Goal: Find specific page/section: Find specific page/section

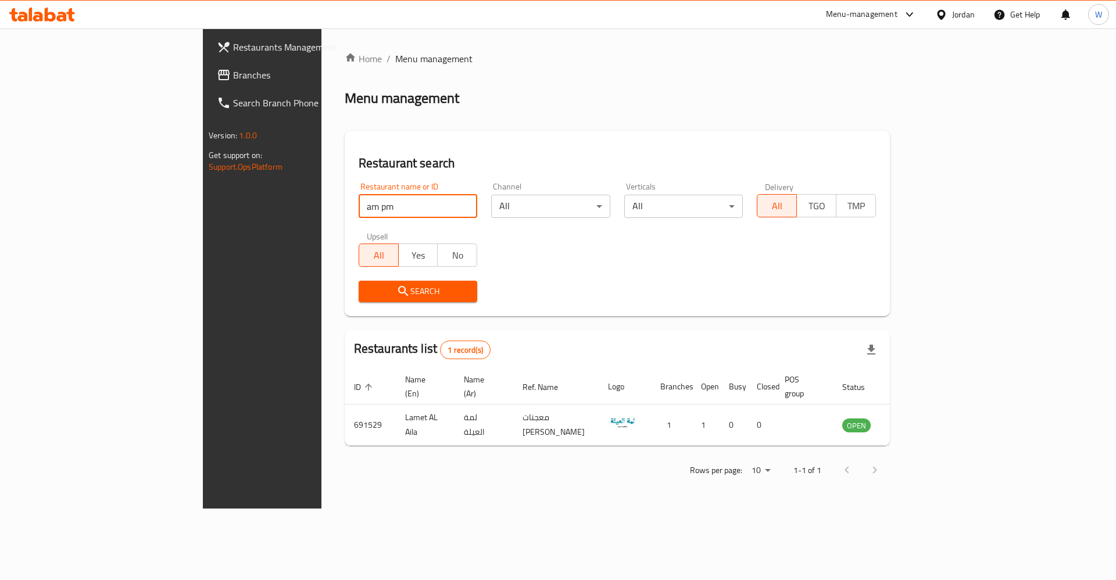
click button "Search" at bounding box center [418, 292] width 119 height 22
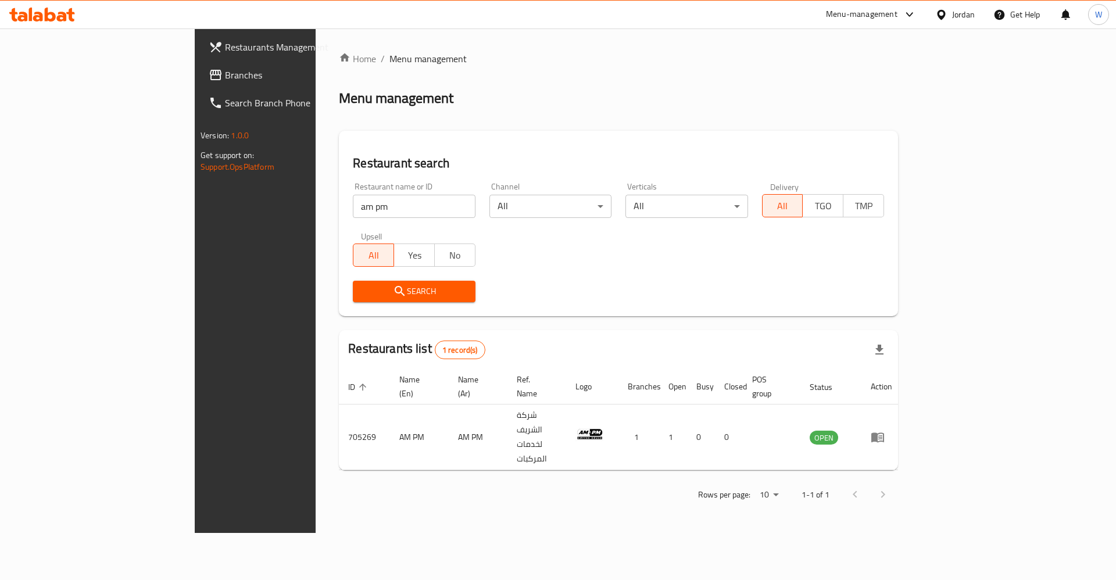
click at [195, 447] on div "Restaurants Management Branches Search Branch Phone Version: 1.0.0 Get support …" at bounding box center [288, 318] width 187 height 580
click at [595, 55] on ol "Home / Menu management" at bounding box center [618, 59] width 559 height 14
click at [195, 338] on div "Restaurants Management Branches Search Branch Phone Version: 1.0.0 Get support …" at bounding box center [288, 318] width 187 height 580
click at [346, 219] on div "Restaurant name or ID am pm Restaurant name or ID" at bounding box center [414, 200] width 136 height 49
click at [353, 205] on input "am pm" at bounding box center [414, 206] width 122 height 23
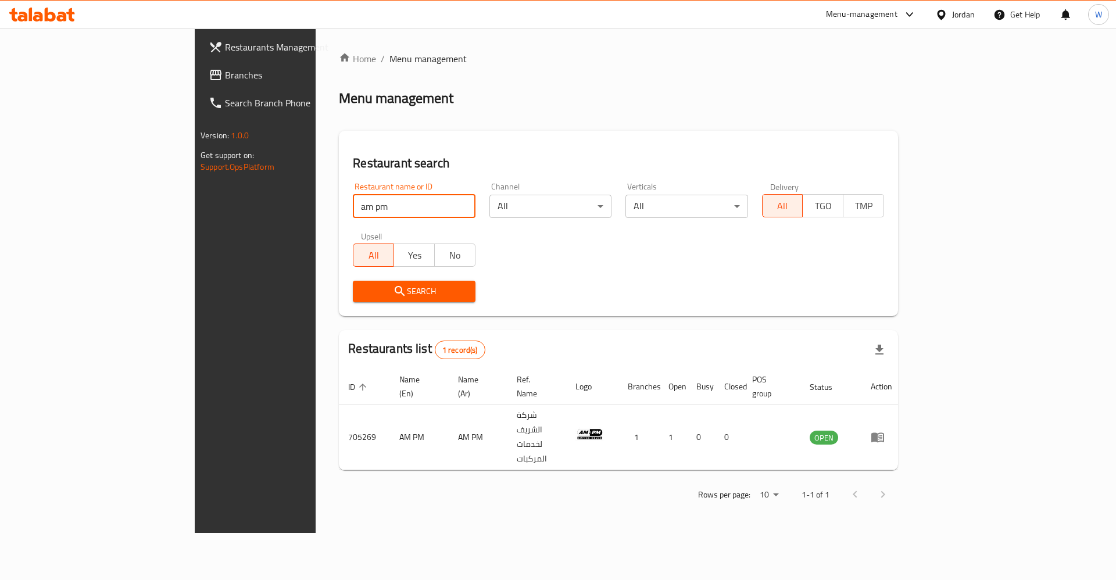
click at [353, 205] on input "am pm" at bounding box center [414, 206] width 122 height 23
click at [353, 183] on div "Restaurant name or ID am pm Restaurant name or ID" at bounding box center [414, 200] width 122 height 35
click at [353, 215] on input "am pm" at bounding box center [414, 206] width 122 height 23
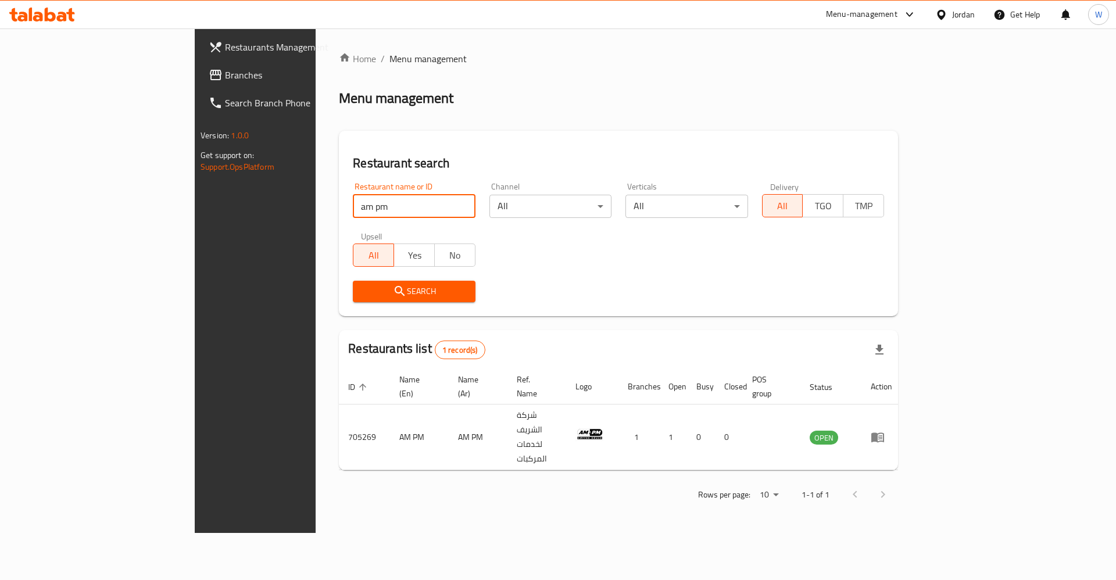
click at [353, 215] on input "am pm" at bounding box center [414, 206] width 122 height 23
type input "ش"
click button "Search" at bounding box center [414, 292] width 122 height 22
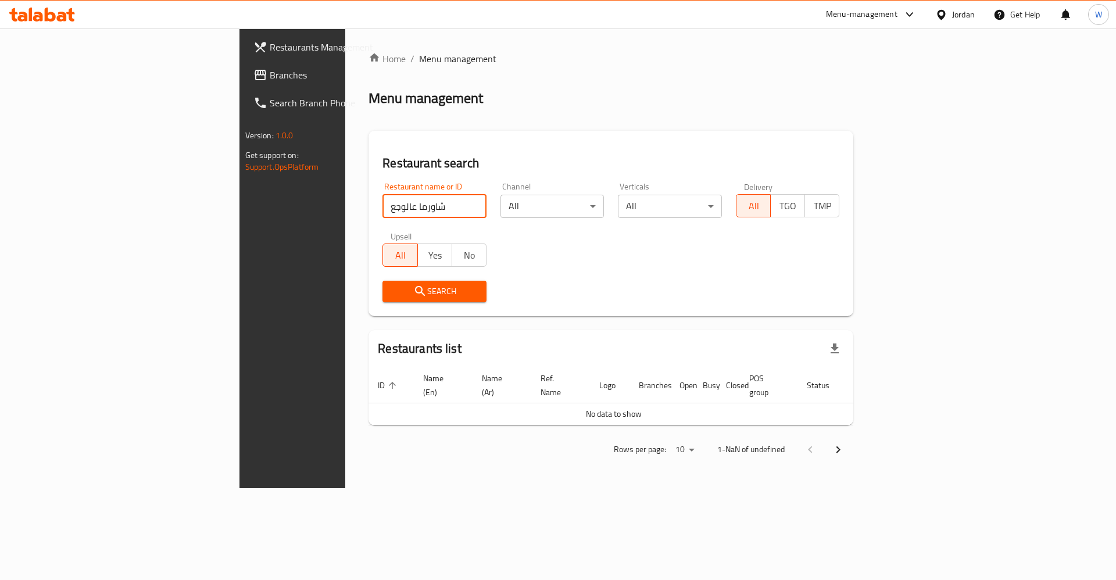
click at [383, 199] on input "شاورما عالوجع" at bounding box center [435, 206] width 104 height 23
click at [383, 204] on input "على الوجع" at bounding box center [435, 206] width 104 height 23
click at [383, 283] on button "Search" at bounding box center [435, 292] width 104 height 22
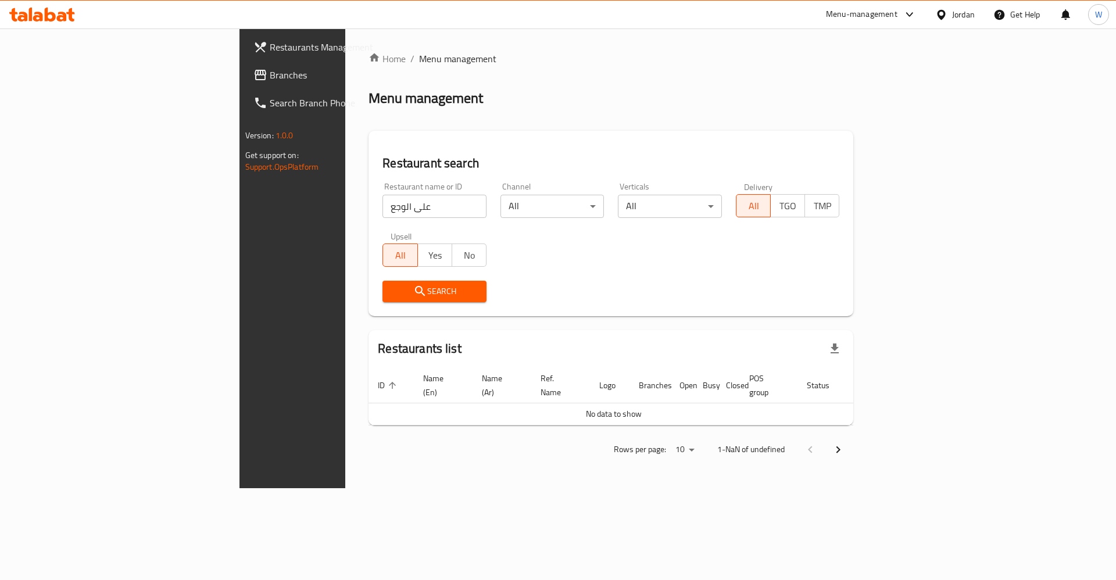
click at [392, 297] on span "Search" at bounding box center [434, 291] width 85 height 15
click at [392, 296] on span "Search" at bounding box center [434, 291] width 85 height 15
click at [383, 206] on input "على الوجع" at bounding box center [435, 206] width 104 height 23
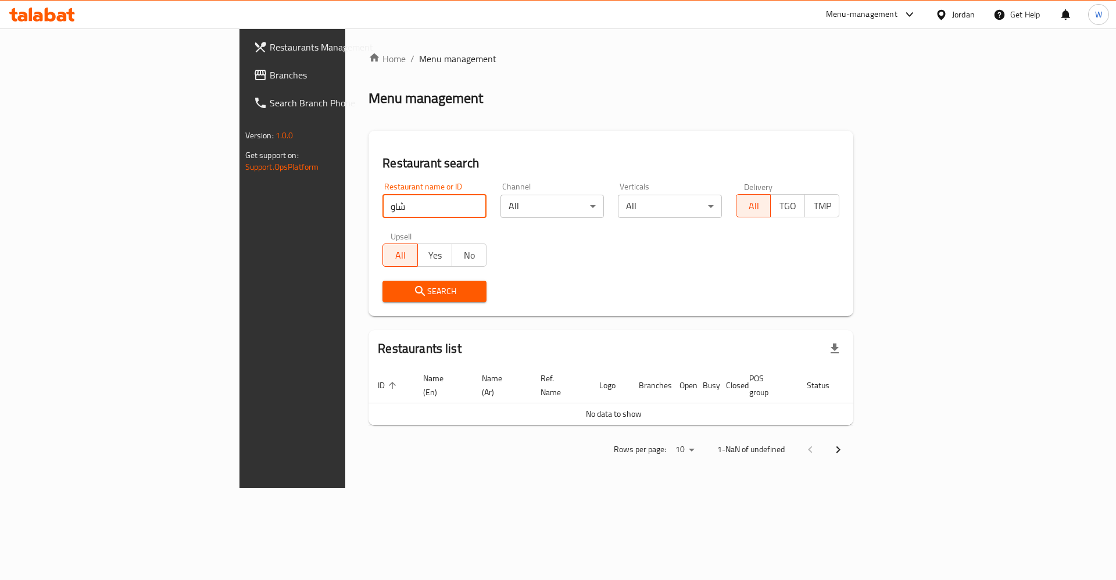
type input "شاورما عالوجع"
click button "Search" at bounding box center [435, 292] width 104 height 22
click at [383, 206] on input "شاورما عالوجع" at bounding box center [435, 206] width 104 height 23
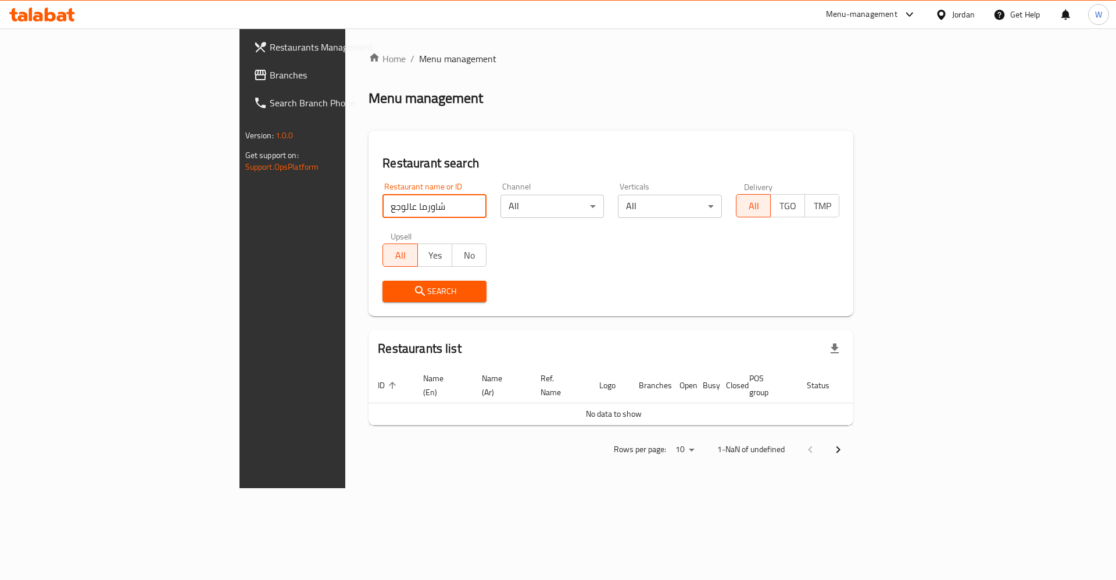
click at [66, 13] on icon at bounding box center [42, 15] width 66 height 14
